Goal: Navigation & Orientation: Find specific page/section

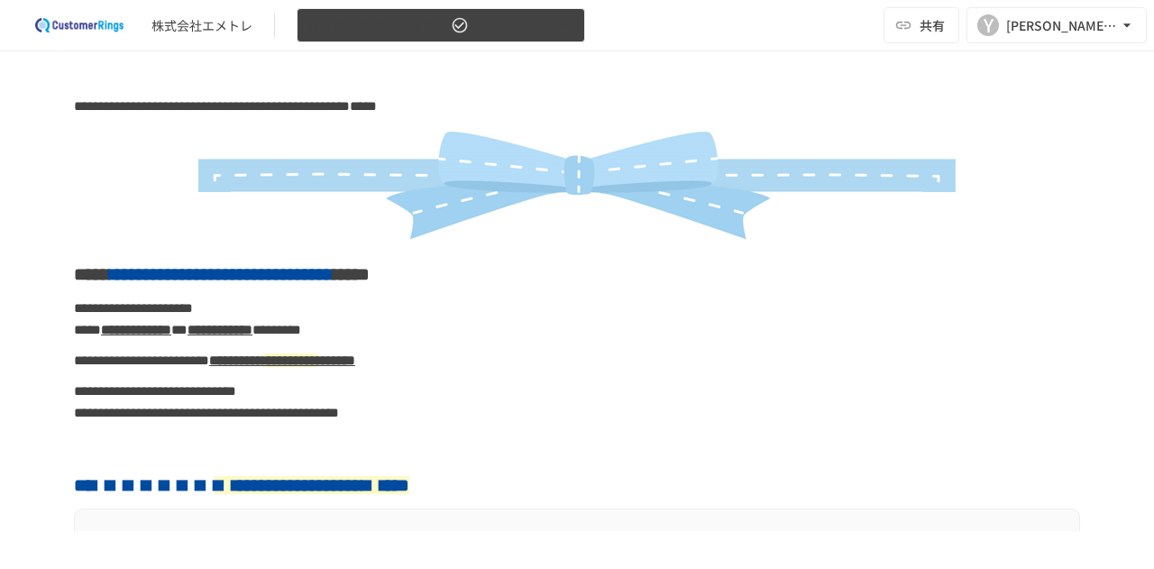
click at [559, 27] on icon "button" at bounding box center [564, 25] width 18 height 18
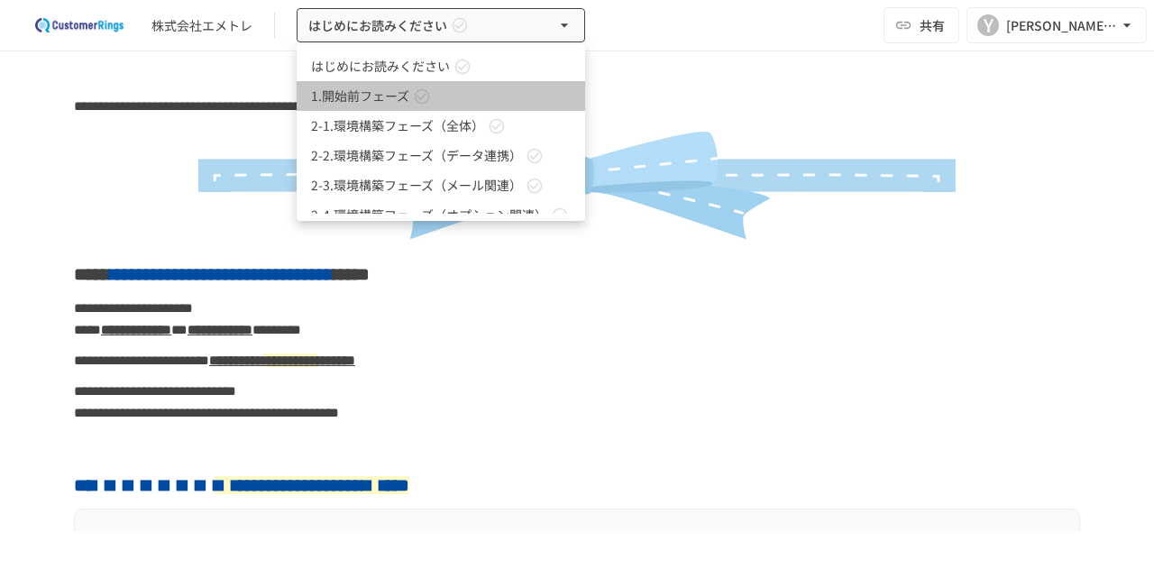
click at [543, 100] on link "1.開始前フェーズ" at bounding box center [441, 96] width 288 height 30
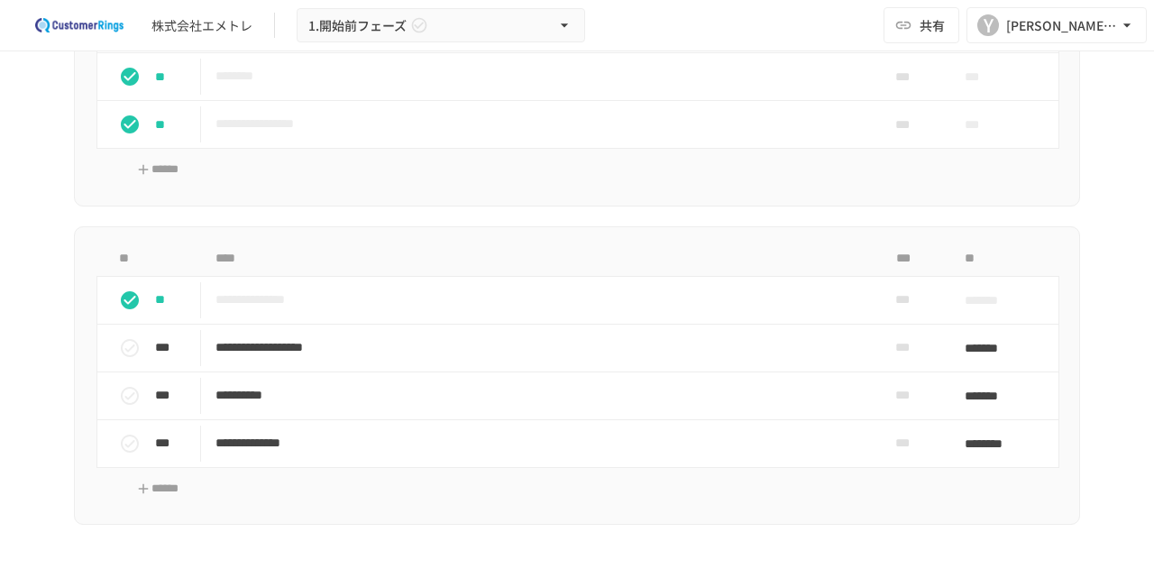
scroll to position [992, 0]
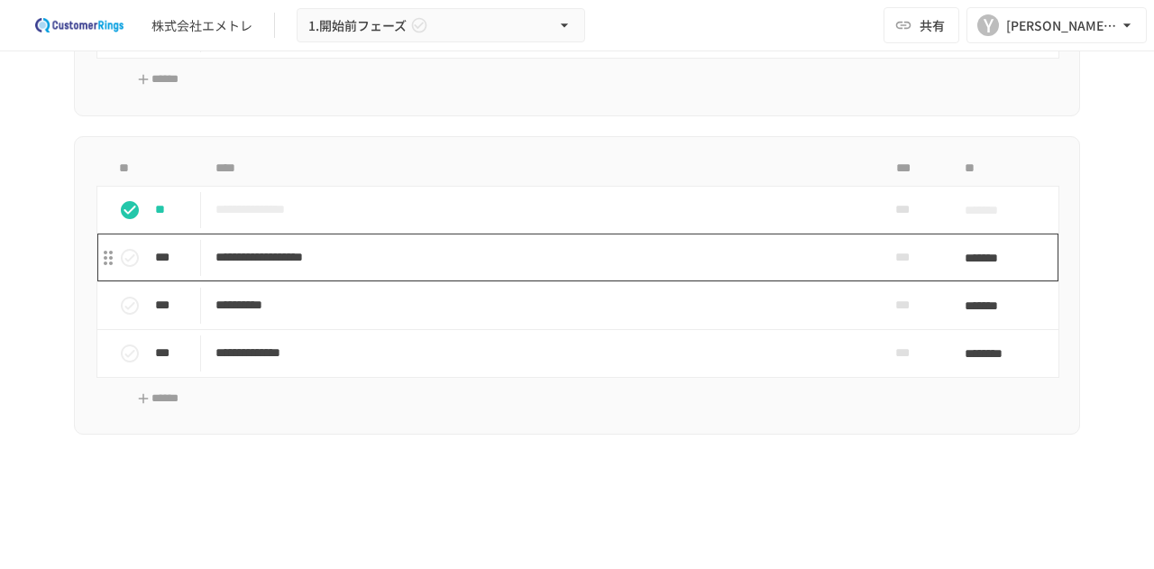
click at [736, 261] on p "**********" at bounding box center [539, 257] width 648 height 23
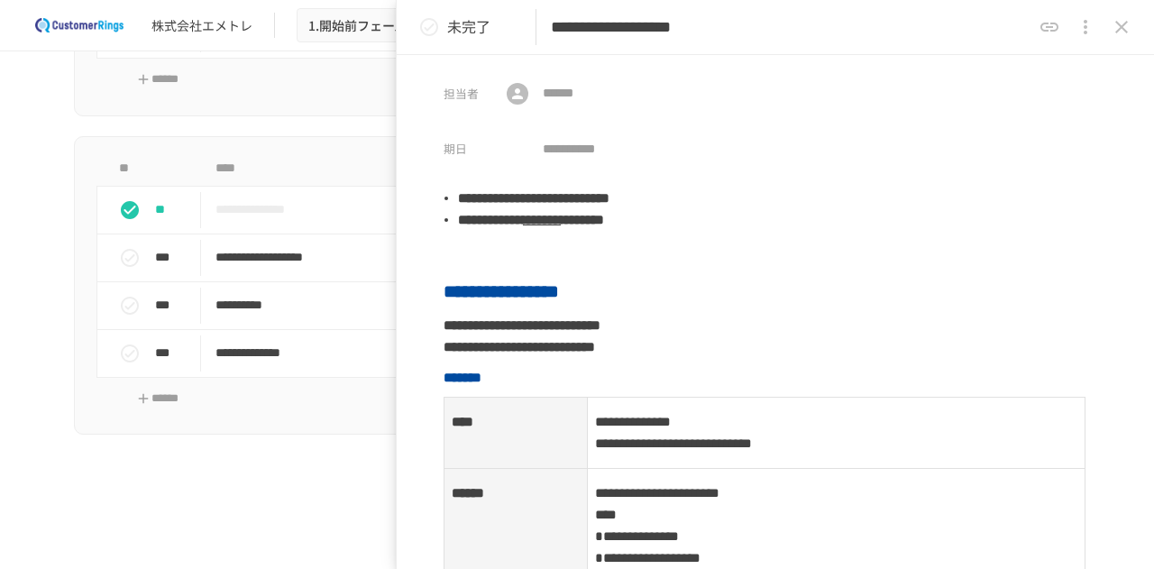
click at [1120, 26] on icon "close drawer" at bounding box center [1121, 27] width 13 height 13
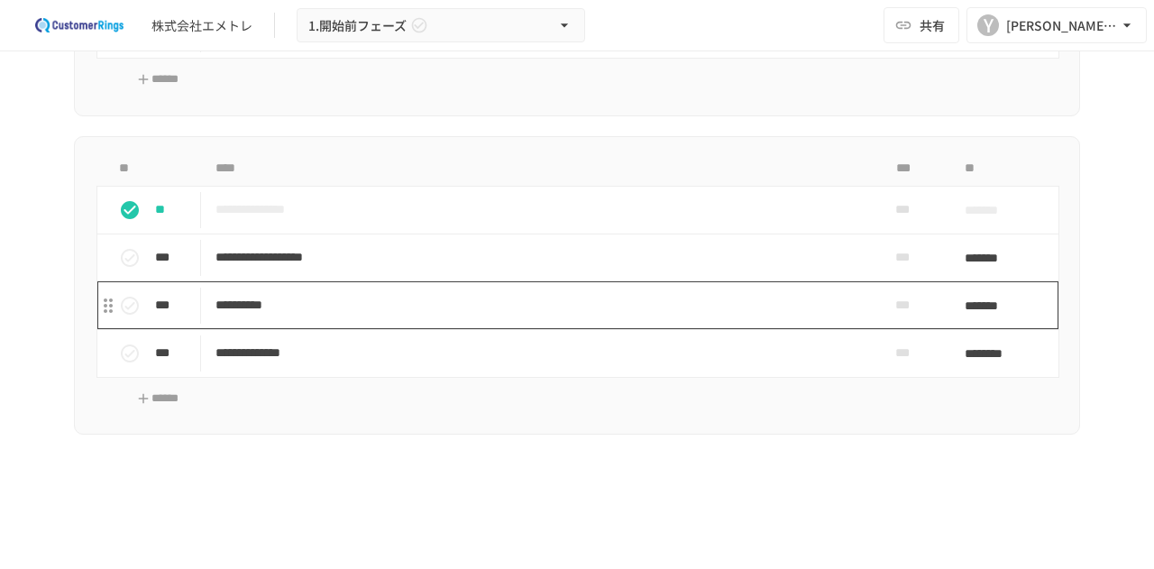
click at [609, 295] on p "**********" at bounding box center [539, 305] width 648 height 23
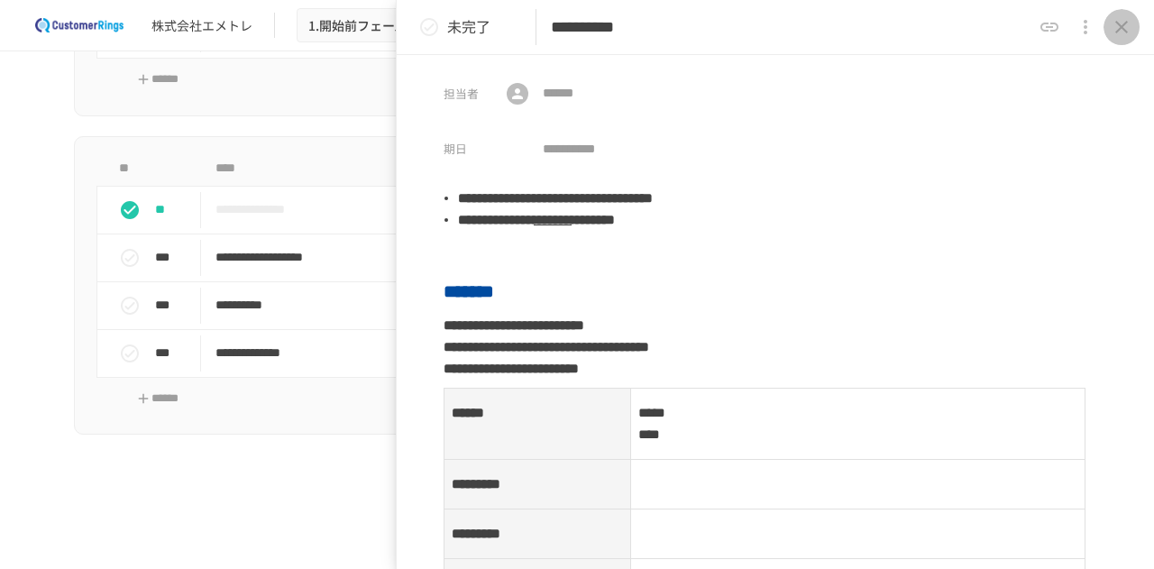
click at [1114, 33] on icon "close drawer" at bounding box center [1122, 27] width 22 height 22
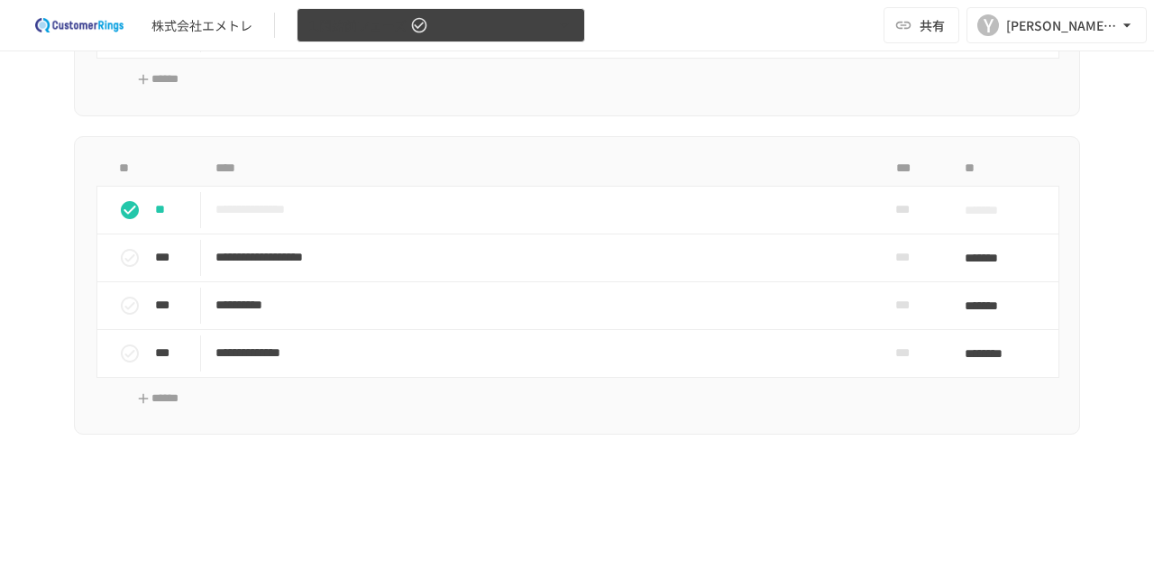
click at [559, 21] on icon "button" at bounding box center [564, 25] width 18 height 18
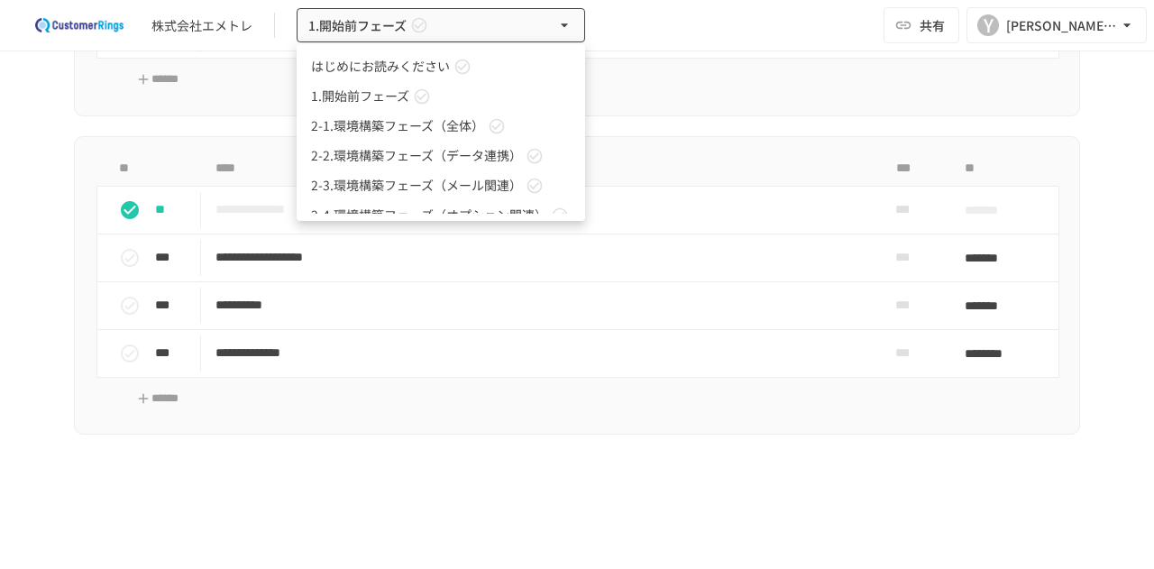
scroll to position [79, 0]
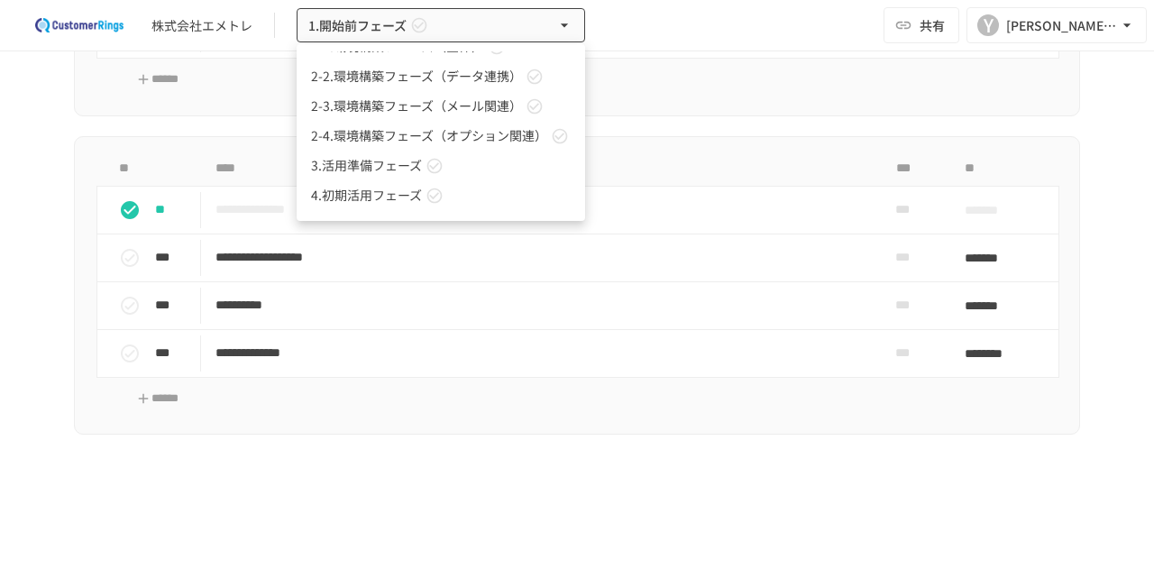
click at [491, 172] on link "3.活用準備フェーズ" at bounding box center [441, 166] width 288 height 30
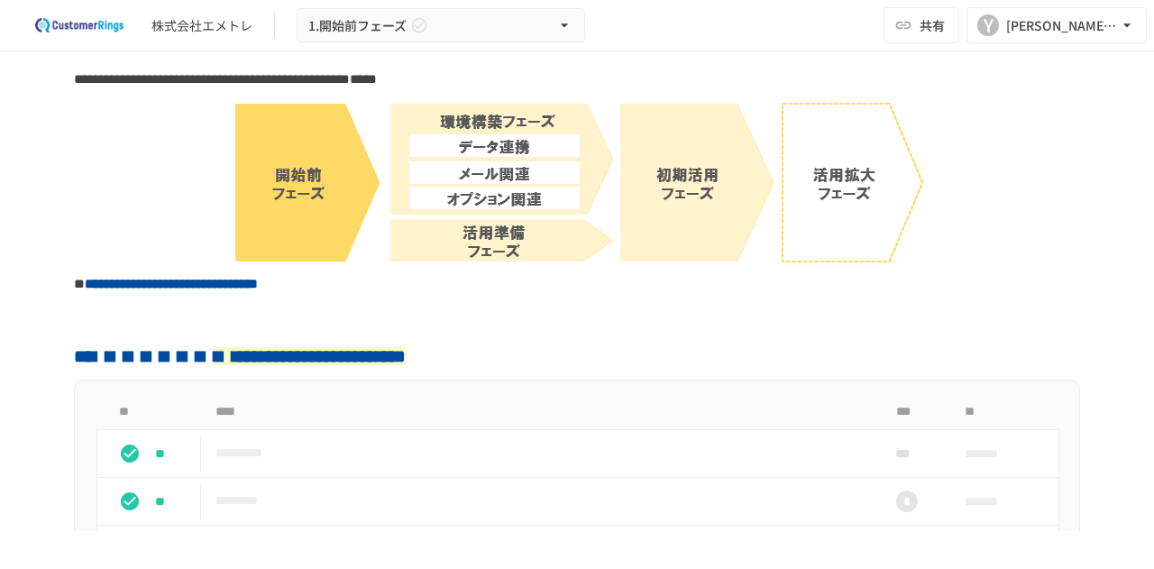
scroll to position [0, 0]
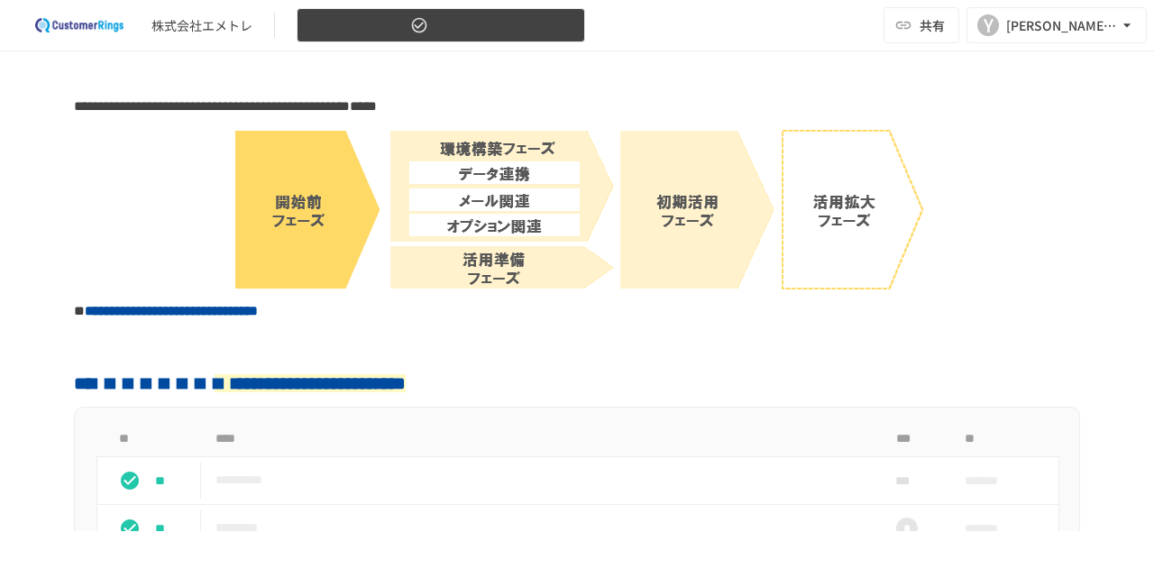
click at [489, 23] on button "1.開始前フェーズ" at bounding box center [441, 25] width 288 height 35
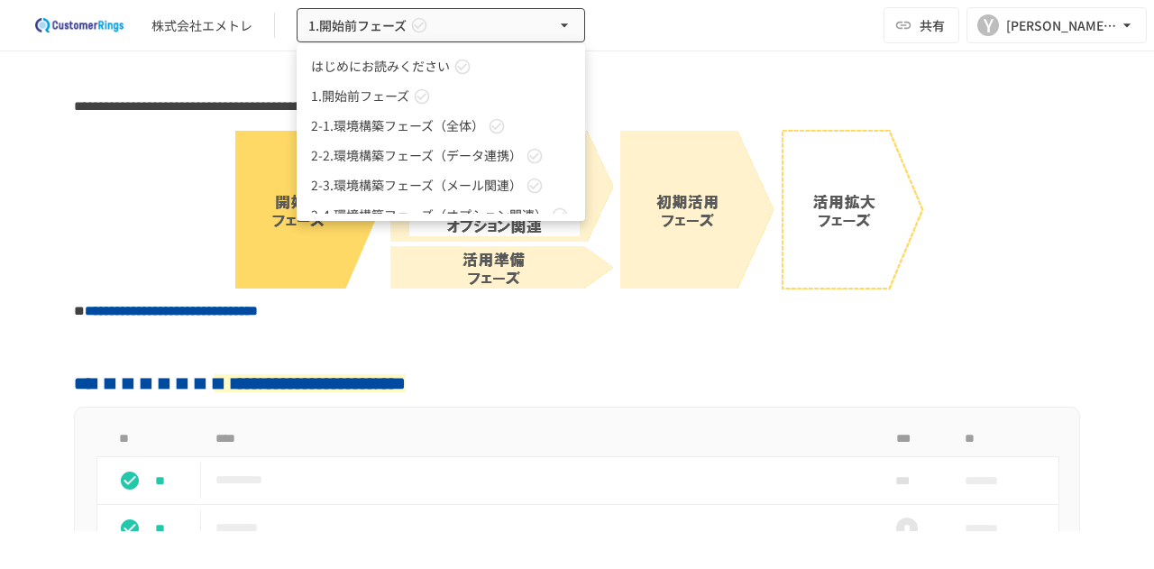
scroll to position [79, 0]
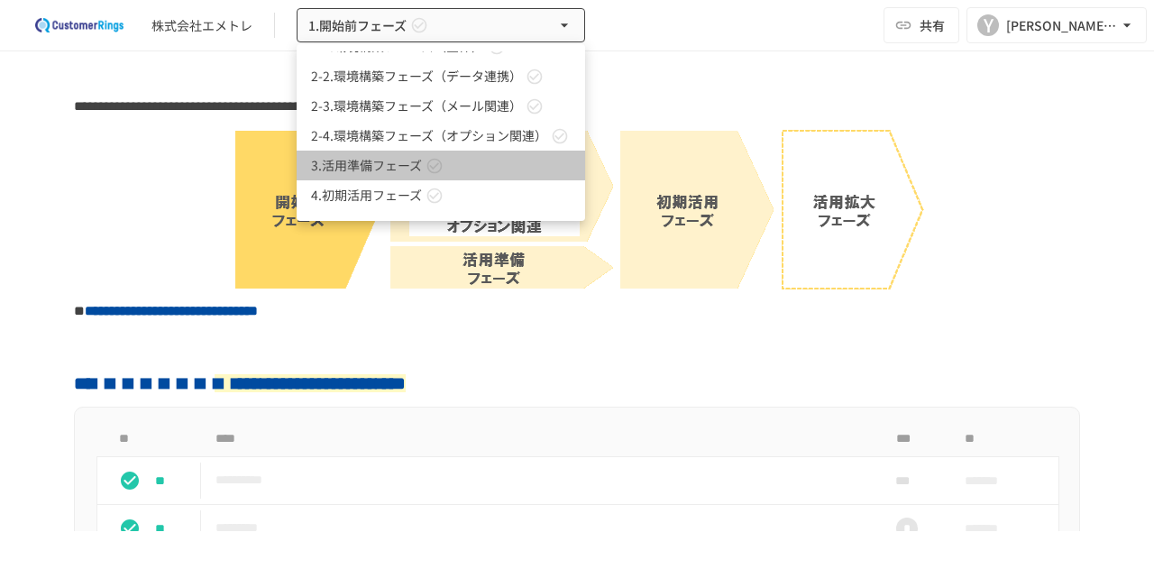
click at [451, 165] on link "3.活用準備フェーズ" at bounding box center [441, 166] width 288 height 30
